Goal: Register for event/course

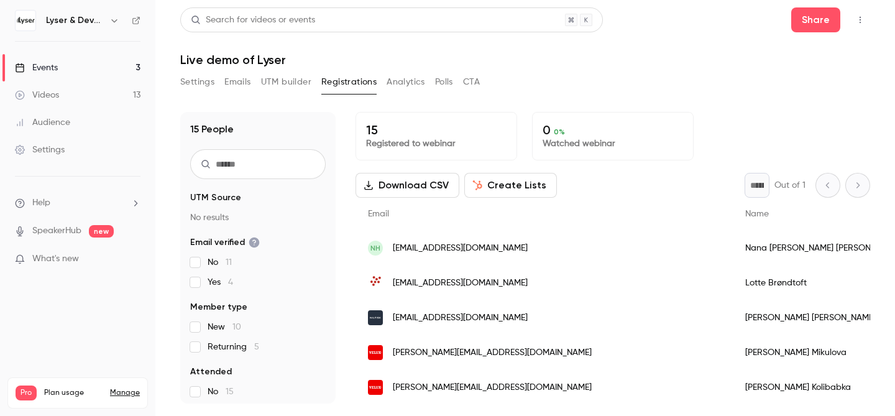
scroll to position [349, 0]
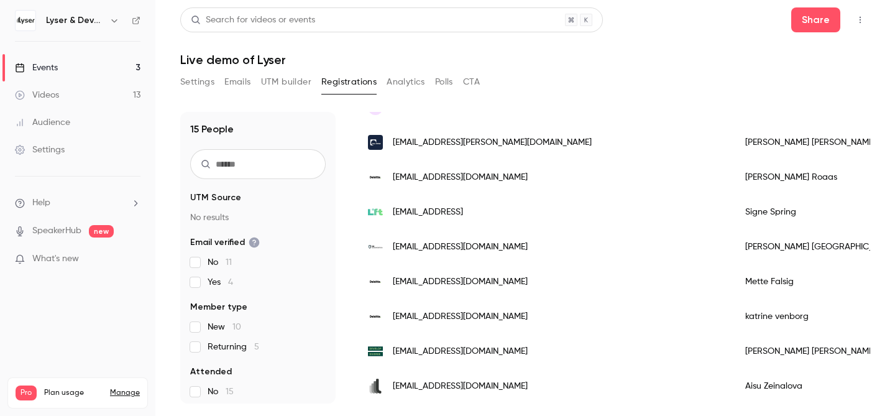
click at [56, 68] on div "Events" at bounding box center [36, 68] width 43 height 12
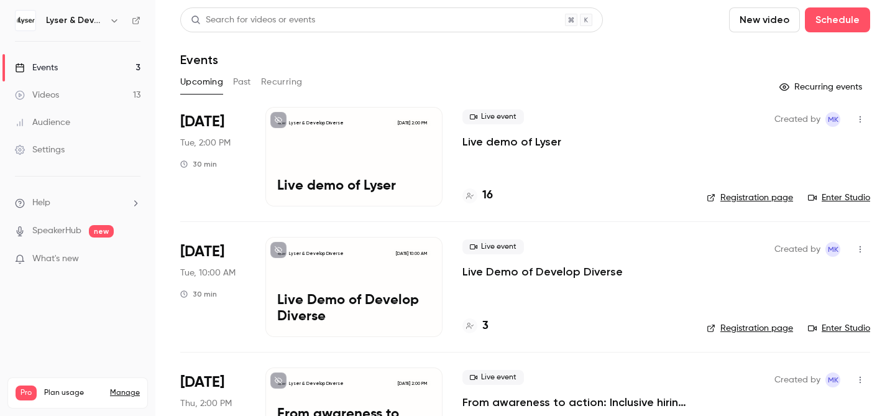
click at [488, 193] on h4 "16" at bounding box center [487, 195] width 11 height 17
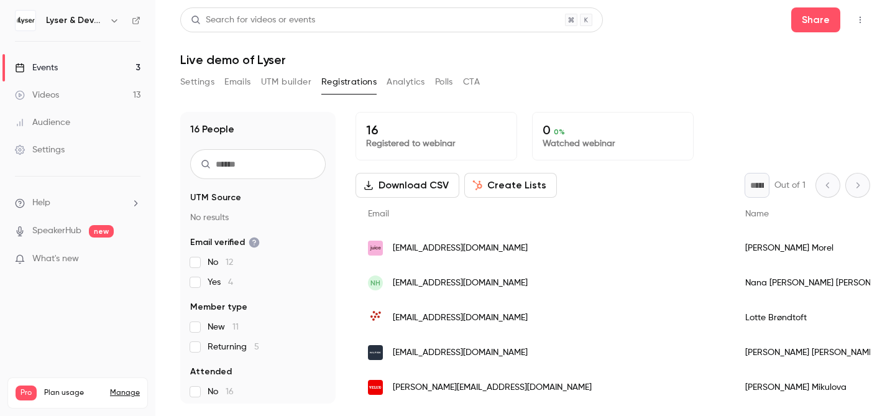
click at [44, 63] on div "Events" at bounding box center [36, 68] width 43 height 12
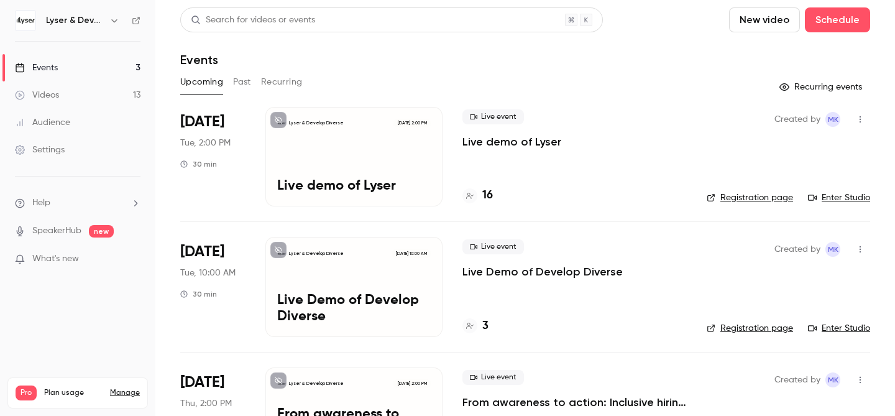
scroll to position [73, 0]
